Goal: Transaction & Acquisition: Purchase product/service

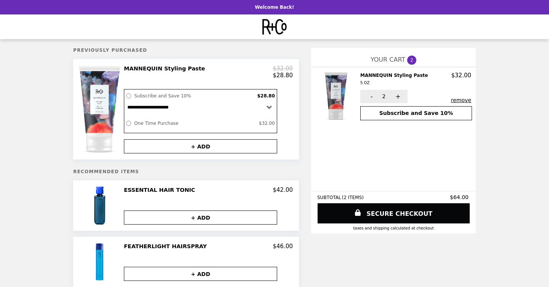
click at [340, 85] on img at bounding box center [336, 96] width 25 height 48
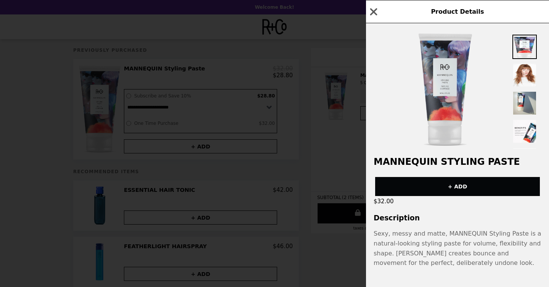
click at [451, 104] on img at bounding box center [445, 90] width 54 height 114
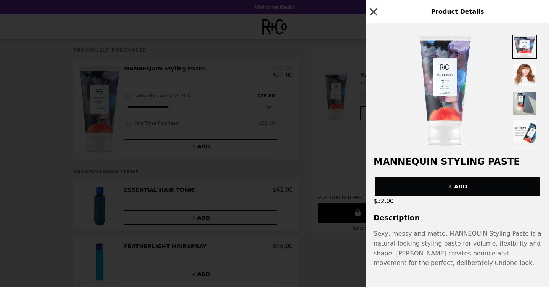
click at [374, 11] on icon "button" at bounding box center [373, 11] width 7 height 7
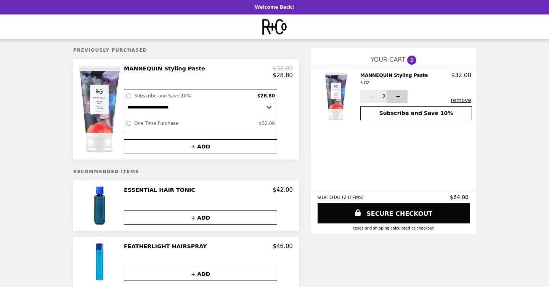
click at [399, 96] on button "+" at bounding box center [397, 96] width 21 height 13
click at [374, 212] on link "SECURE CHECKOUT" at bounding box center [394, 214] width 154 height 20
